Goal: Manage account settings

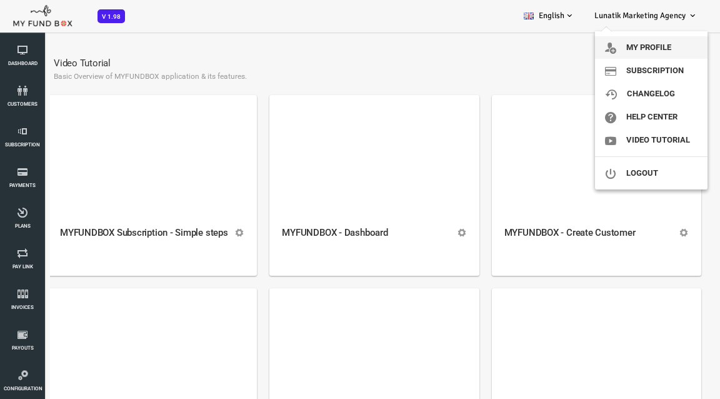
click at [413, 50] on link "My profile" at bounding box center [651, 47] width 113 height 23
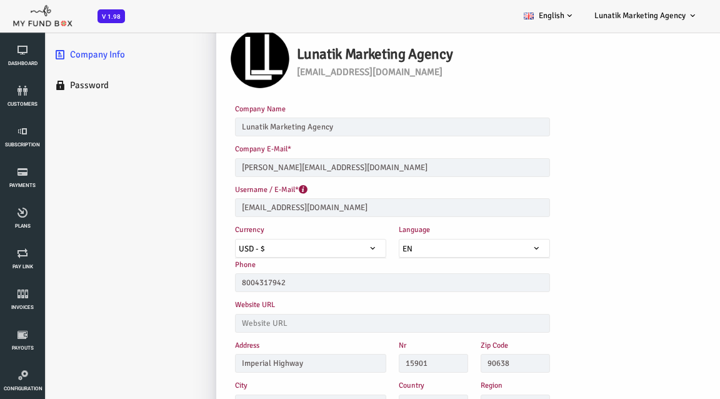
scroll to position [26, 0]
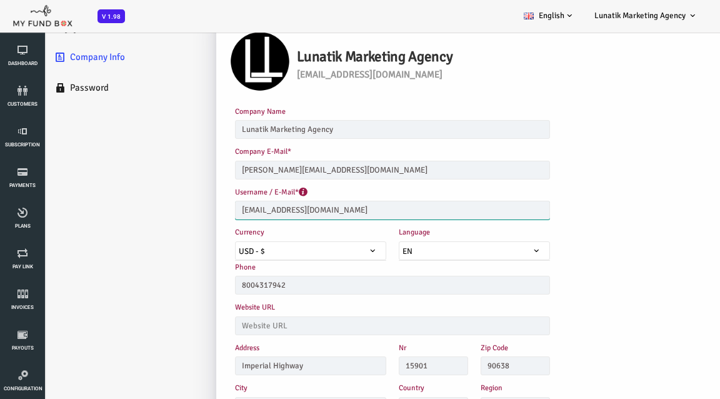
click at [356, 211] on input "[EMAIL_ADDRESS][DOMAIN_NAME]" at bounding box center [363, 210] width 315 height 19
